Goal: Information Seeking & Learning: Learn about a topic

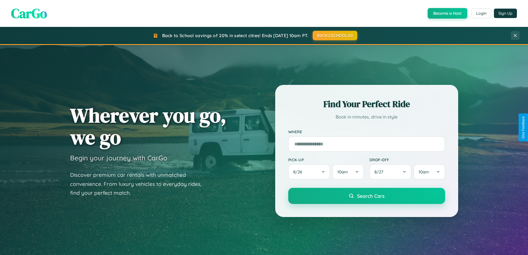
scroll to position [239, 0]
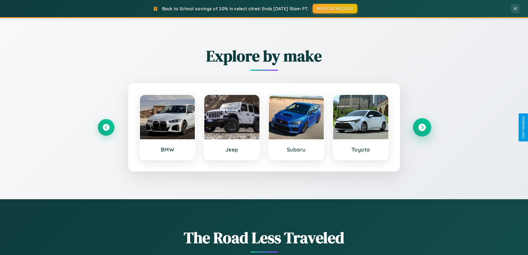
click at [422, 127] on icon at bounding box center [421, 127] width 7 height 7
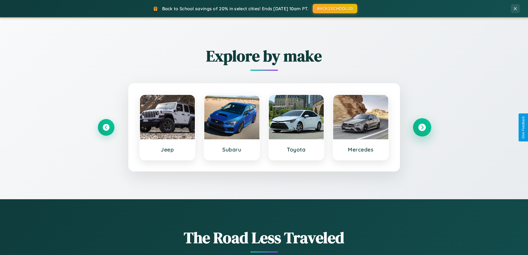
click at [422, 127] on icon at bounding box center [421, 127] width 7 height 7
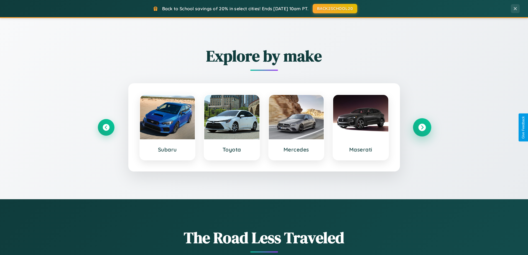
click at [422, 127] on icon at bounding box center [421, 127] width 7 height 7
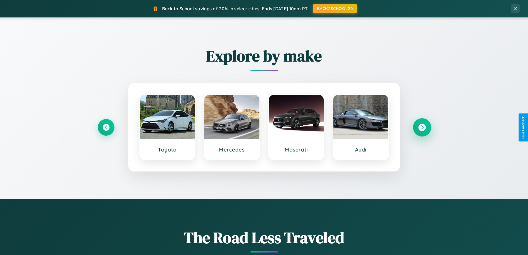
click at [422, 127] on icon at bounding box center [421, 127] width 7 height 7
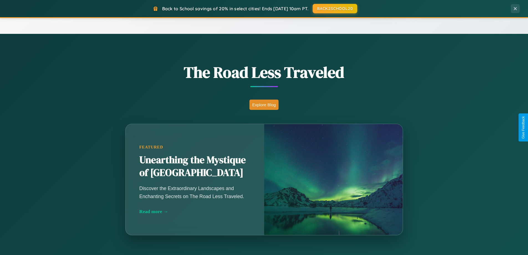
scroll to position [1067, 0]
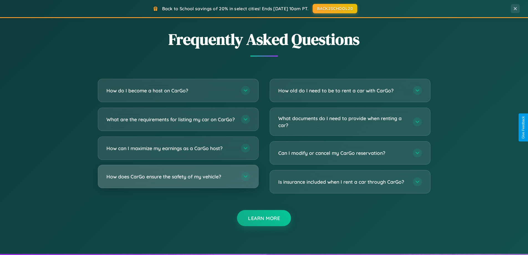
click at [178, 180] on h3 "How does CarGo ensure the safety of my vehicle?" at bounding box center [170, 176] width 129 height 7
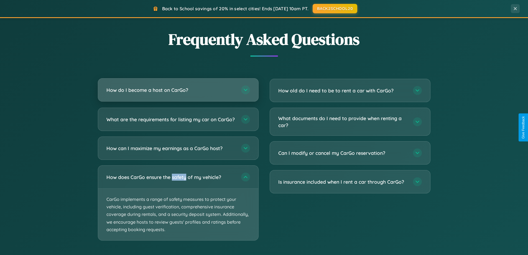
click at [178, 90] on h3 "How do I become a host on CarGo?" at bounding box center [170, 90] width 129 height 7
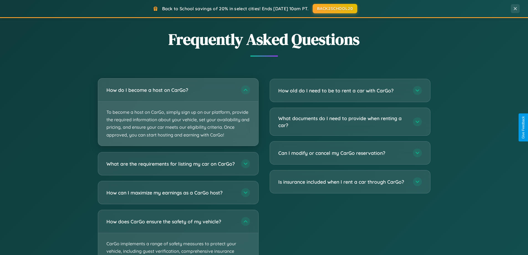
click at [178, 112] on p "To become a host on CarGo, simply sign up on our platform, provide the required…" at bounding box center [178, 123] width 160 height 44
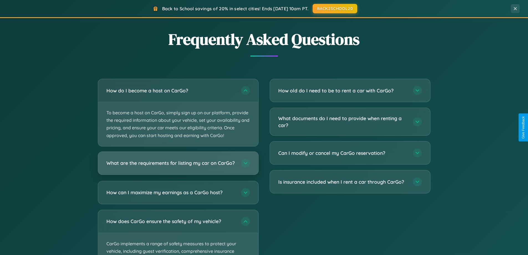
click at [178, 166] on h3 "What are the requirements for listing my car on CarGo?" at bounding box center [170, 162] width 129 height 7
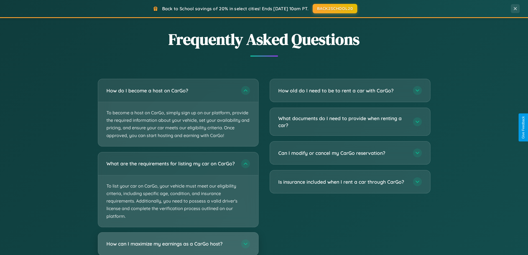
click at [178, 246] on h3 "How can I maximize my earnings as a CarGo host?" at bounding box center [170, 243] width 129 height 7
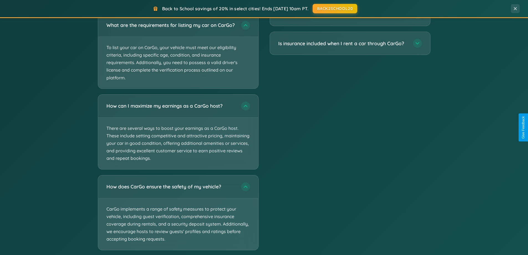
click at [178, 4] on div "Back to School savings of 20% in select cities! Ends [DATE] 10am PT. BACK2SCHOO…" at bounding box center [255, 8] width 494 height 9
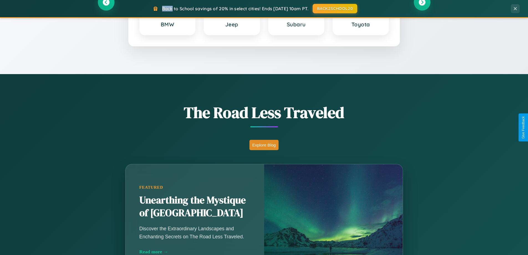
scroll to position [0, 0]
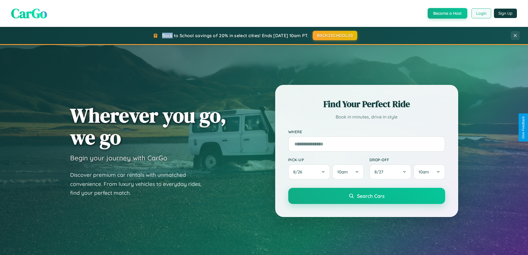
click at [481, 13] on button "Login" at bounding box center [482, 13] width 20 height 10
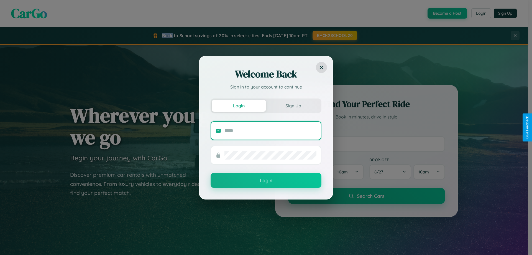
click at [271, 130] on input "text" at bounding box center [271, 130] width 92 height 9
type input "**********"
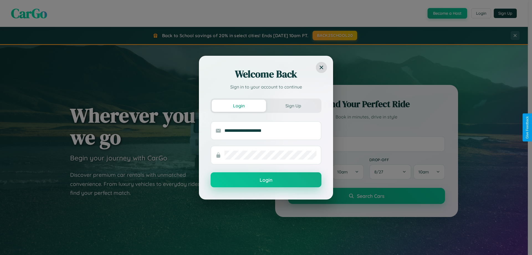
click at [266, 180] on button "Login" at bounding box center [266, 179] width 111 height 15
